Goal: Check status: Check status

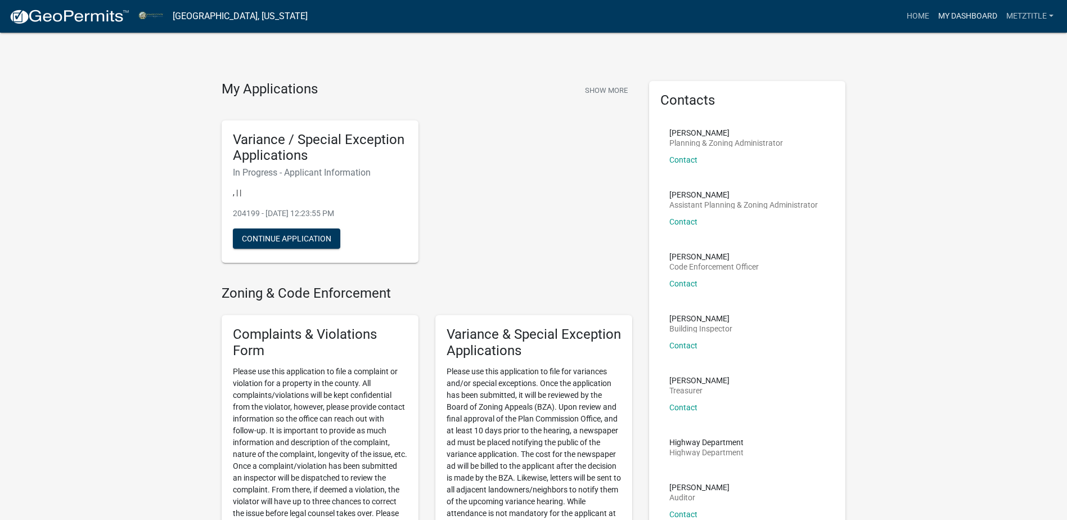
click at [958, 15] on link "My Dashboard" at bounding box center [967, 16] width 68 height 21
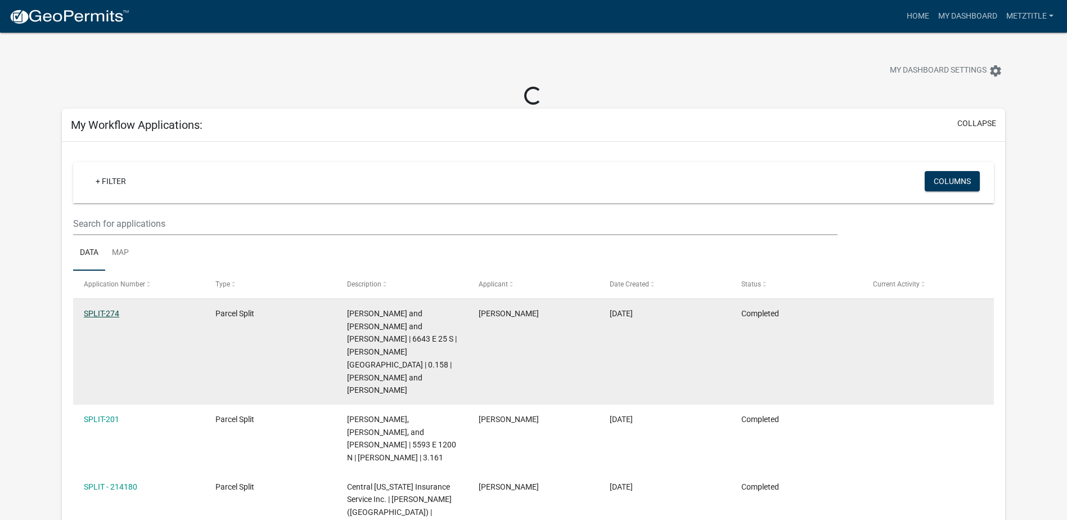
click at [93, 314] on datatable-body-cell "SPLIT-274" at bounding box center [139, 352] width 132 height 106
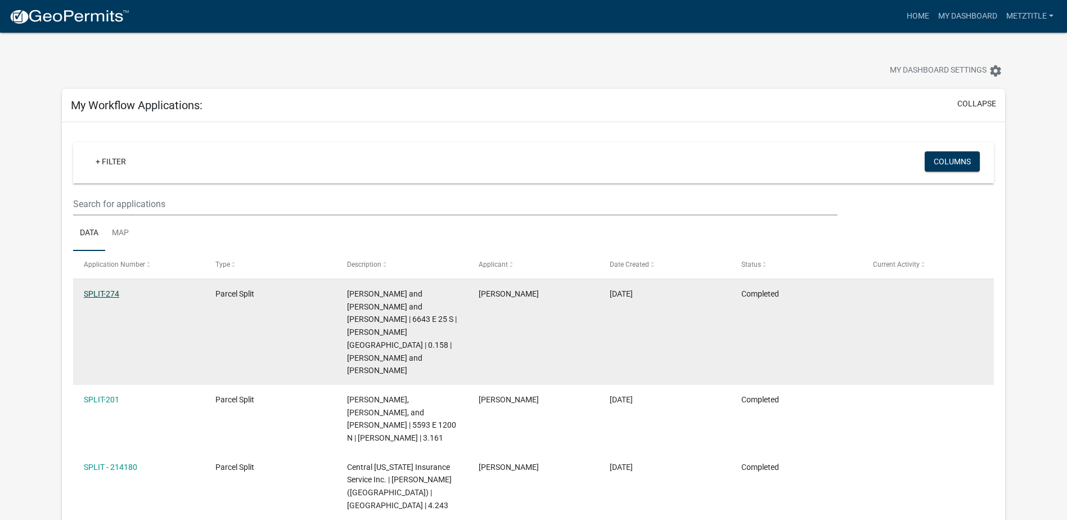
click at [100, 291] on link "SPLIT-274" at bounding box center [101, 293] width 35 height 9
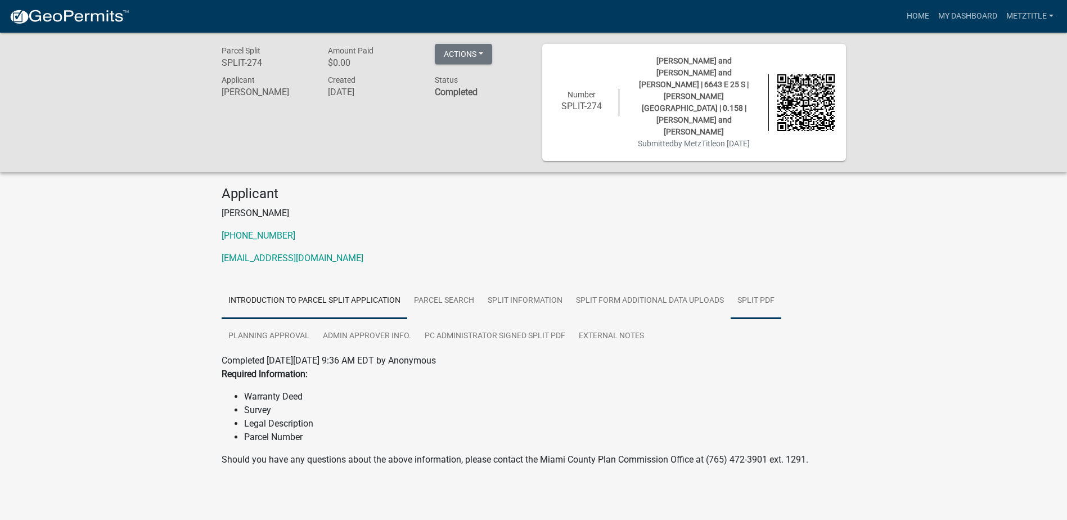
click at [760, 283] on link "Split PDF" at bounding box center [755, 301] width 51 height 36
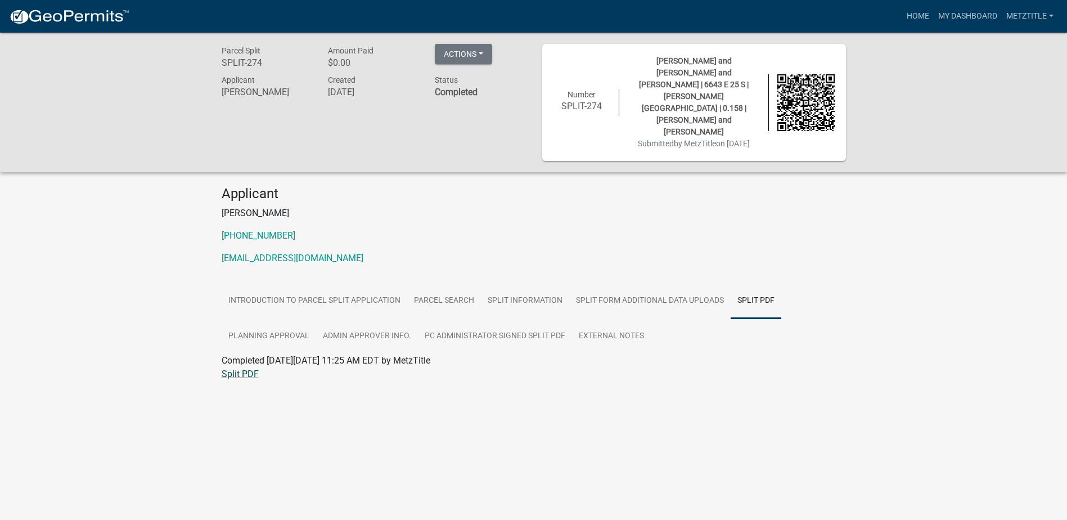
click at [238, 368] on link "Split PDF" at bounding box center [240, 373] width 37 height 11
